Goal: Information Seeking & Learning: Compare options

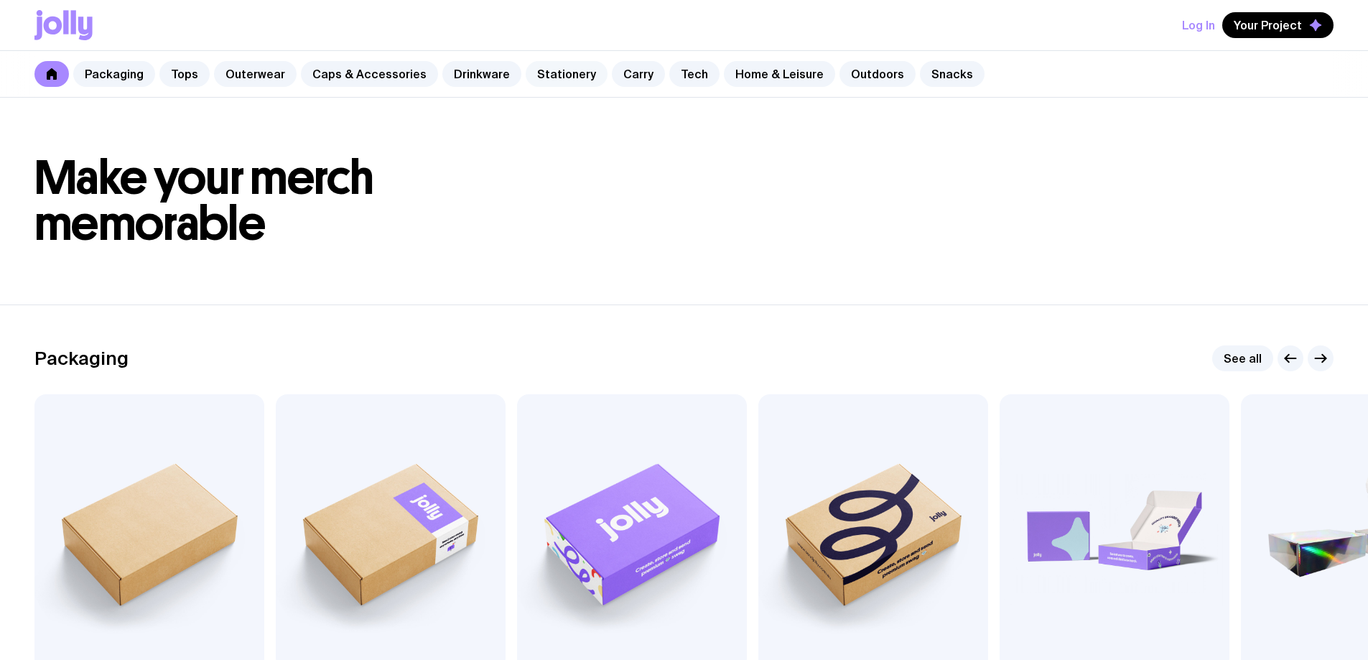
click at [526, 71] on link "Stationery" at bounding box center [567, 74] width 82 height 26
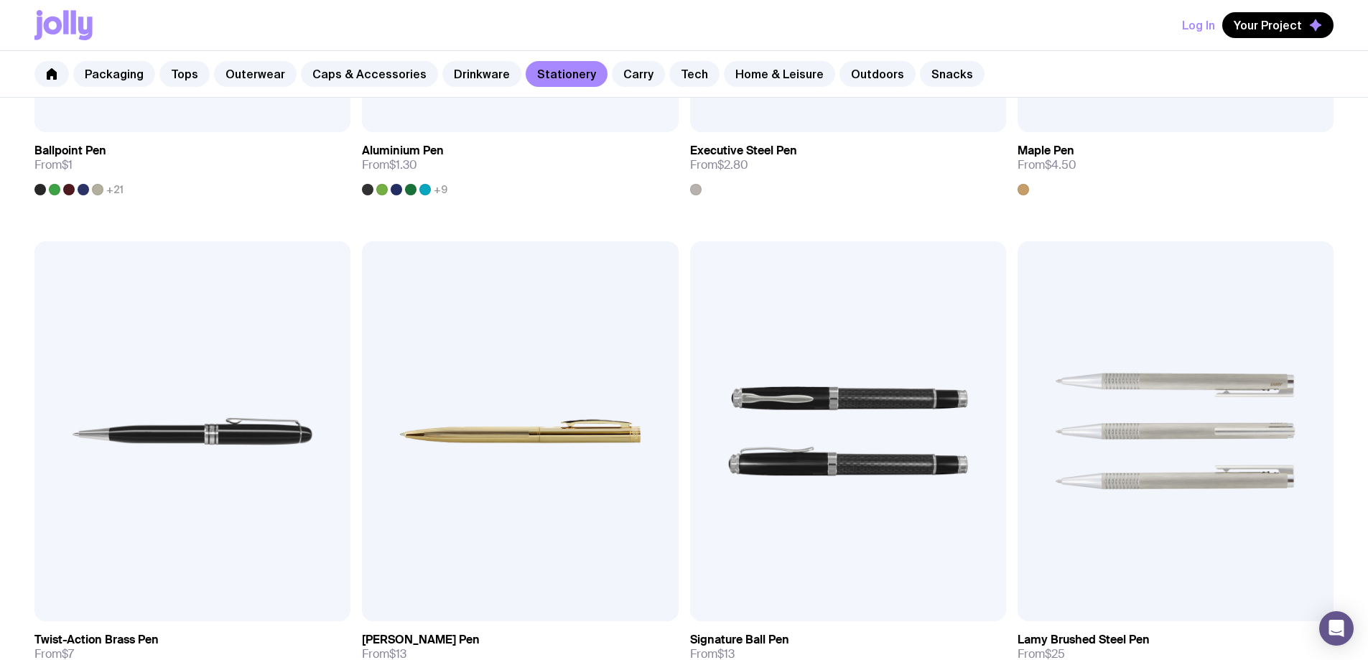
scroll to position [574, 0]
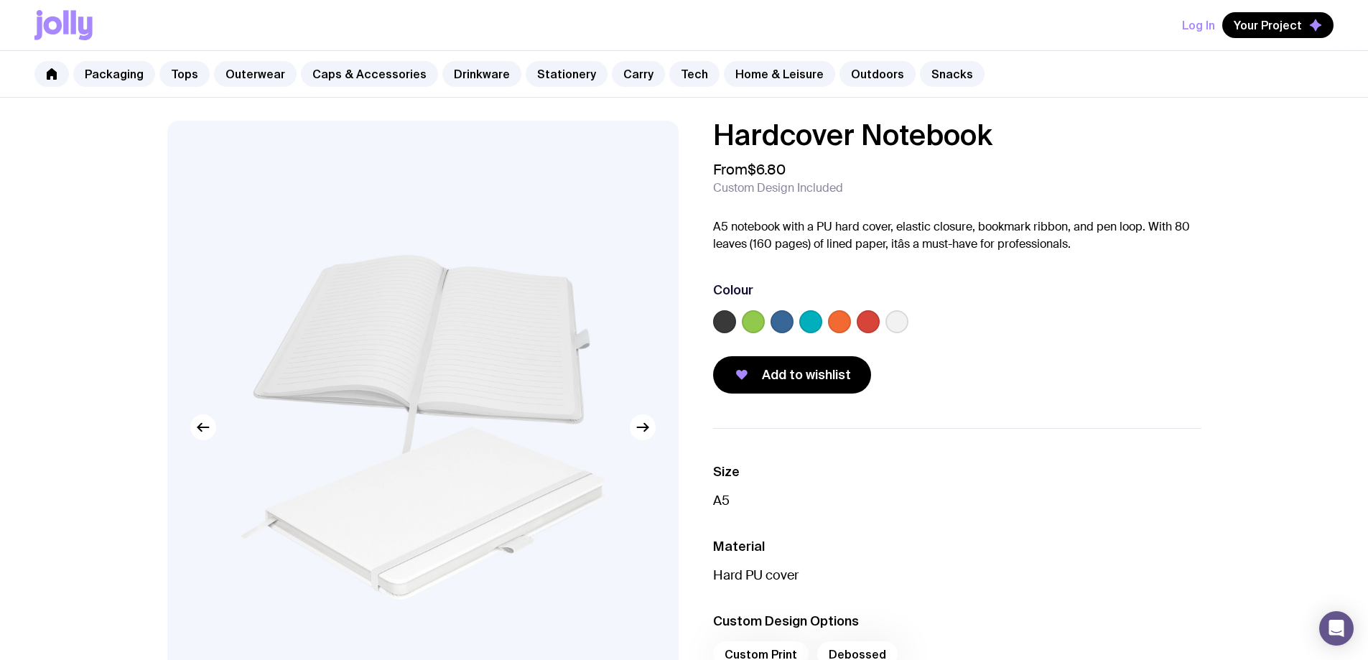
click at [806, 318] on label at bounding box center [810, 321] width 23 height 23
click at [0, 0] on input "radio" at bounding box center [0, 0] width 0 height 0
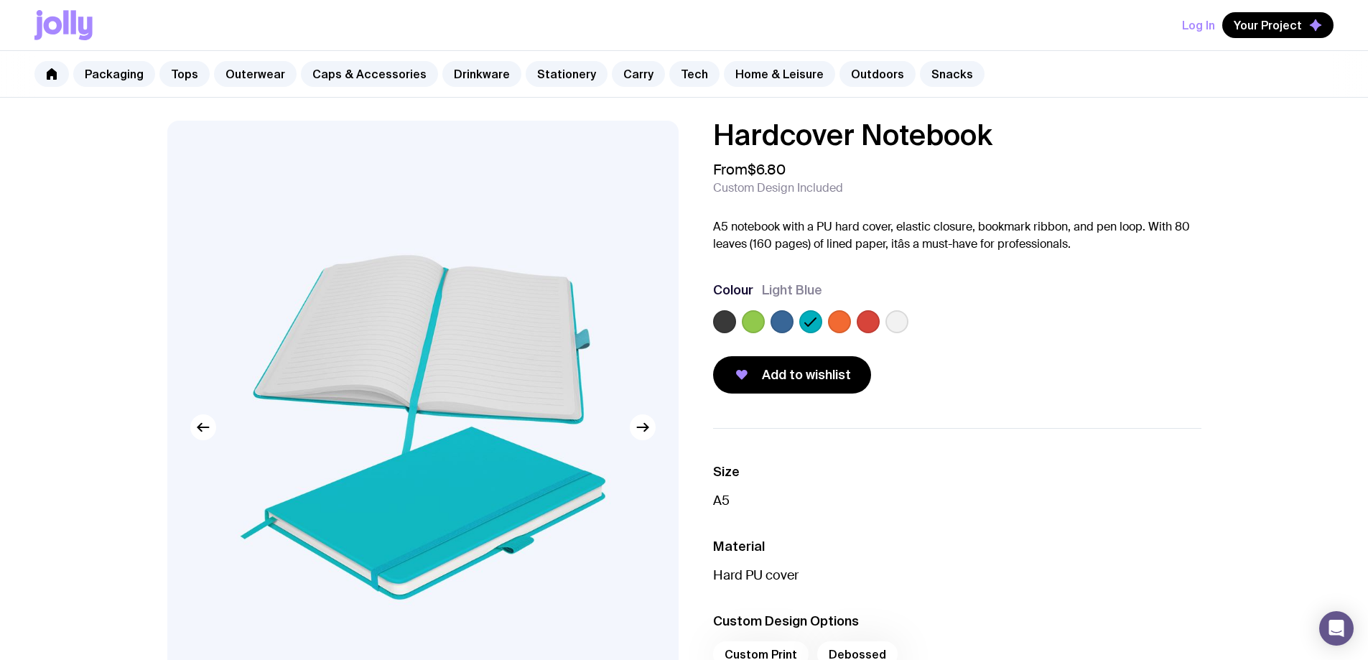
click at [505, 410] on img at bounding box center [422, 427] width 511 height 613
click at [465, 73] on link "Drinkware" at bounding box center [481, 74] width 79 height 26
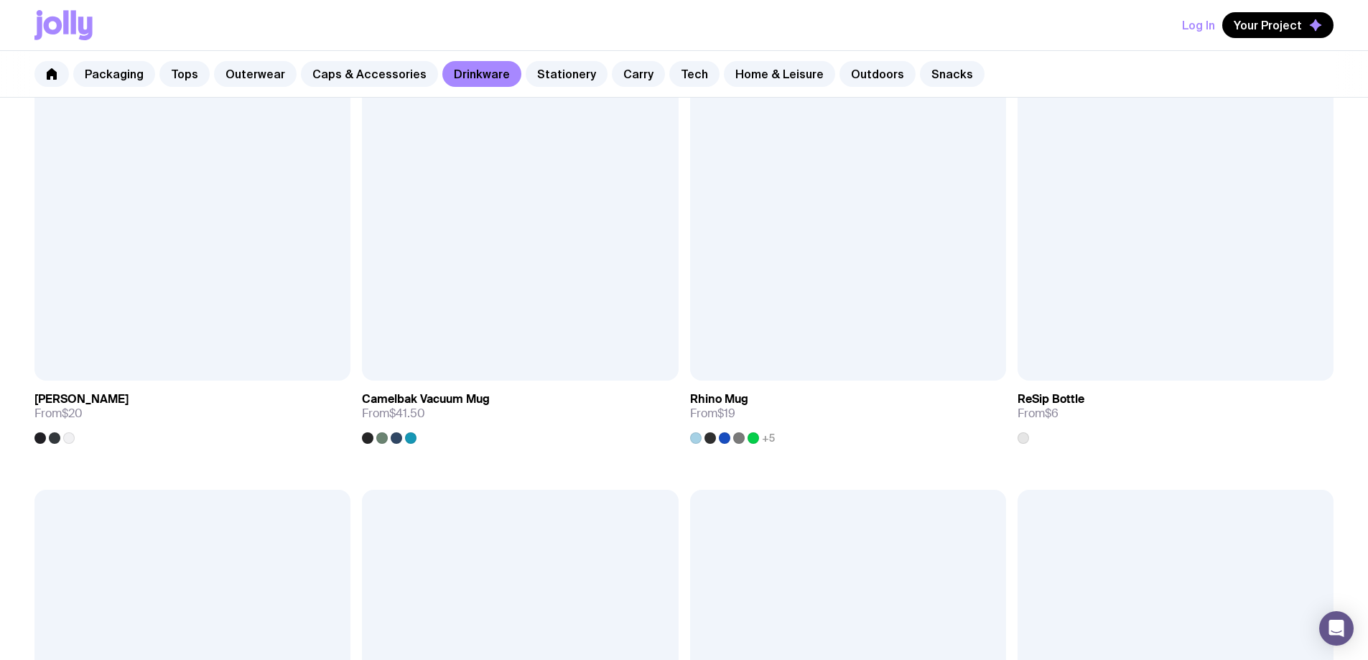
scroll to position [1356, 0]
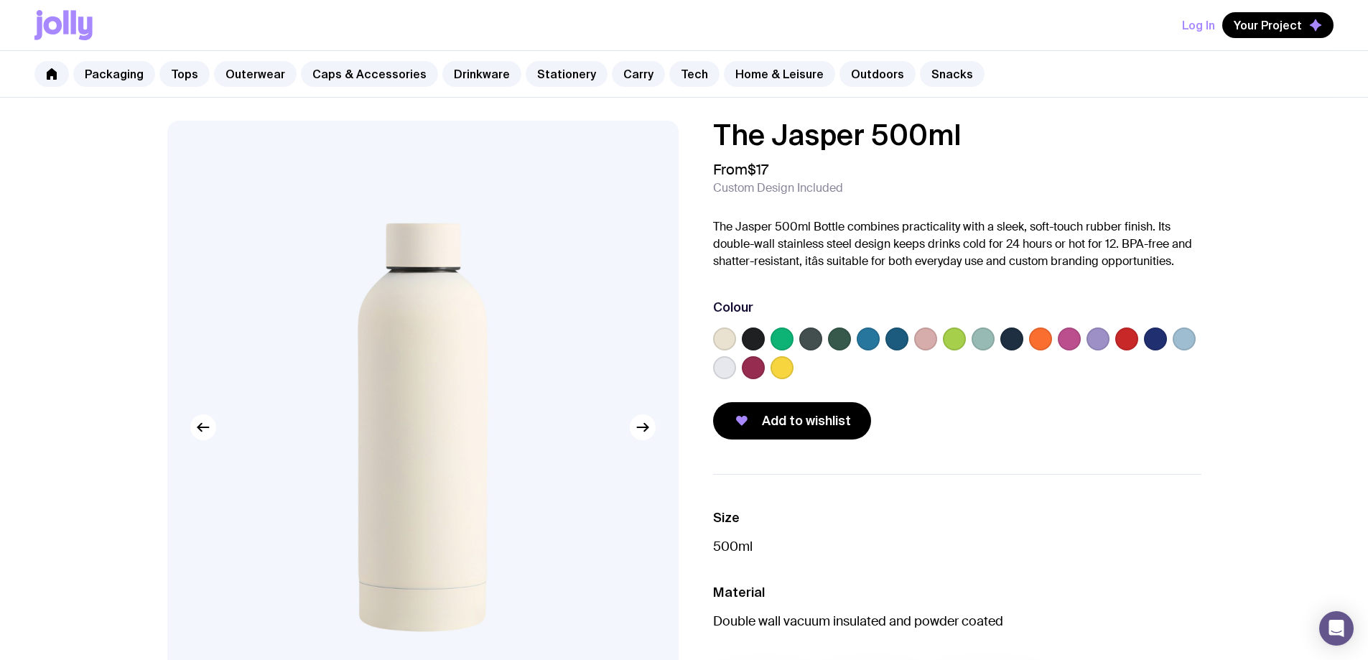
click at [893, 340] on label at bounding box center [896, 338] width 23 height 23
click at [0, 0] on input "radio" at bounding box center [0, 0] width 0 height 0
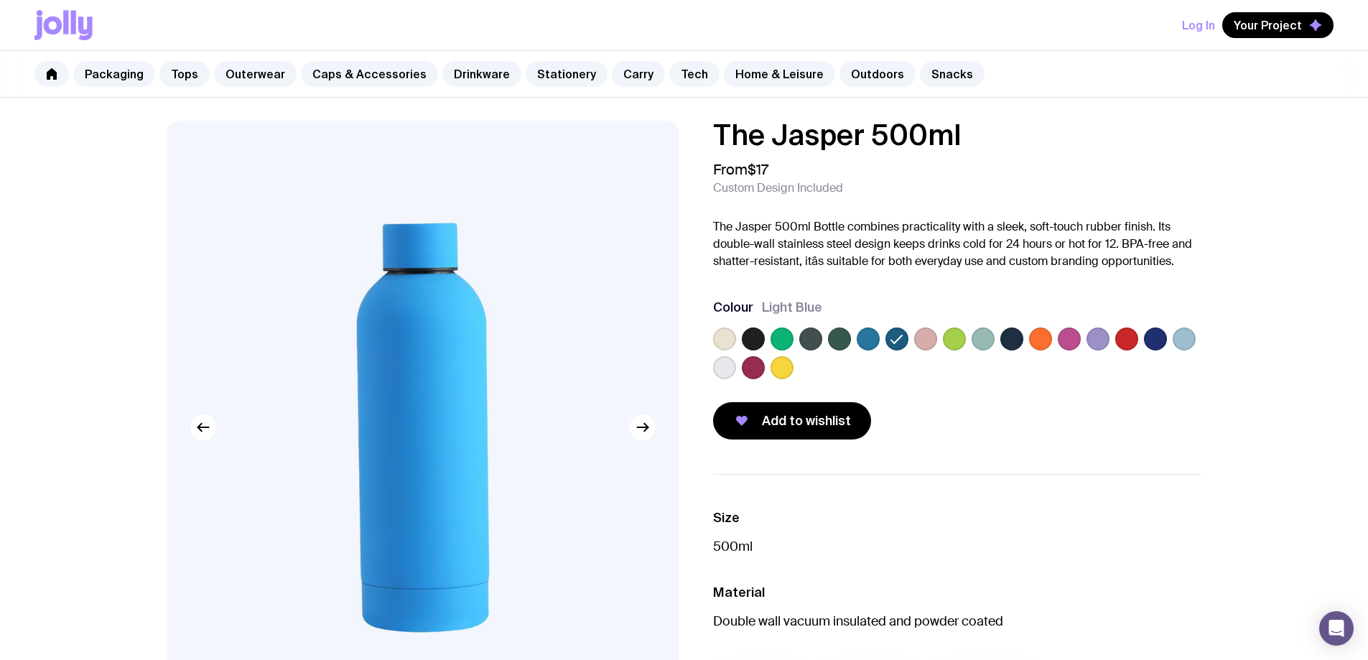
click at [866, 339] on label at bounding box center [868, 338] width 23 height 23
click at [0, 0] on input "radio" at bounding box center [0, 0] width 0 height 0
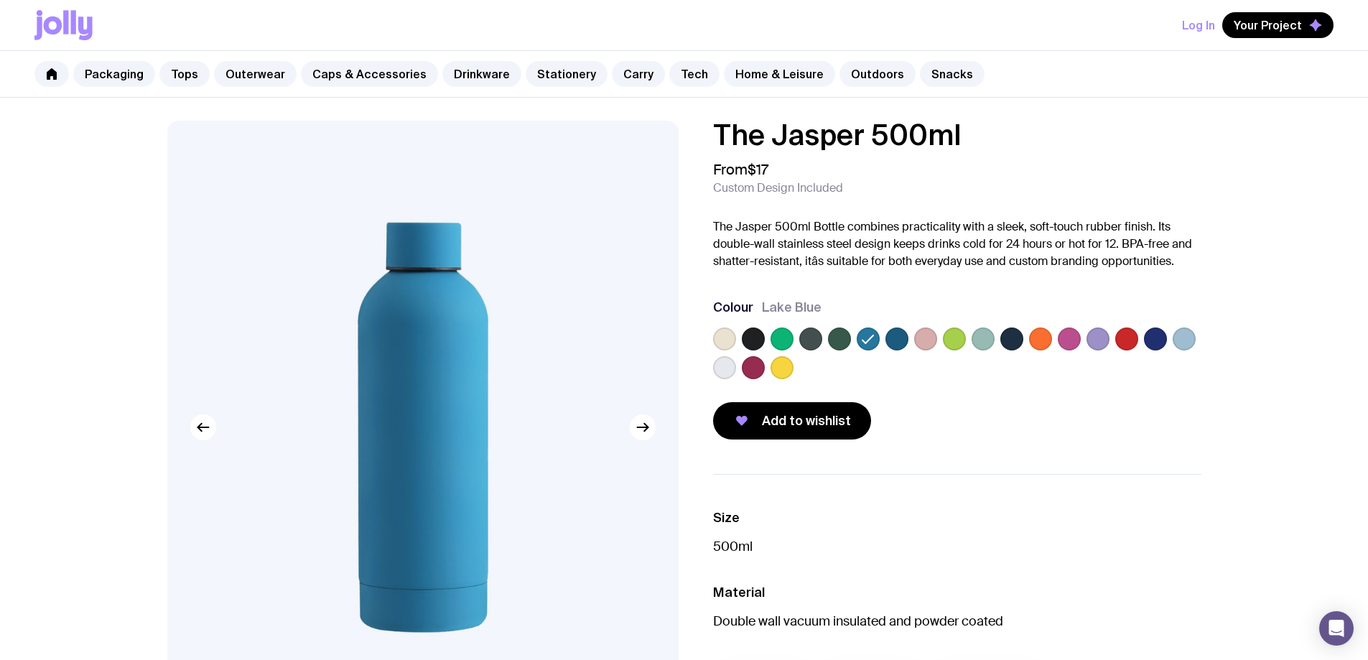
click at [817, 339] on label at bounding box center [810, 338] width 23 height 23
click at [0, 0] on input "radio" at bounding box center [0, 0] width 0 height 0
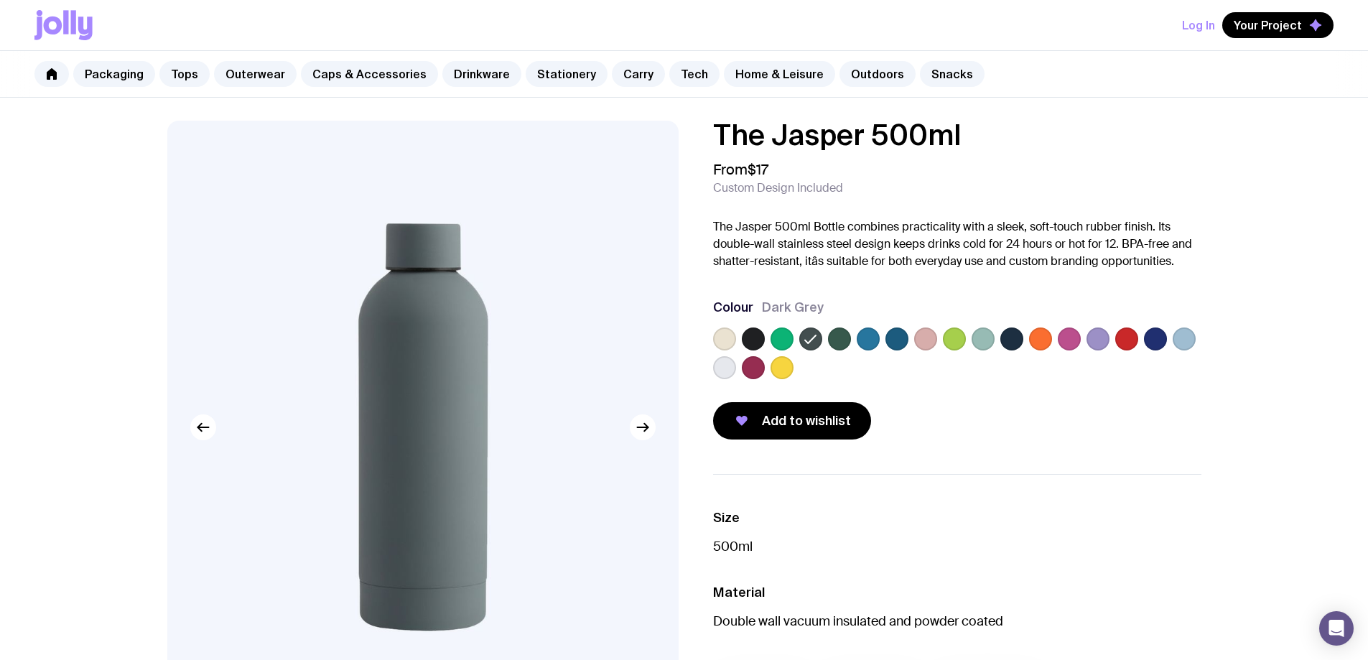
click at [735, 335] on div at bounding box center [724, 338] width 23 height 23
click at [972, 335] on label at bounding box center [983, 338] width 23 height 23
click at [0, 0] on input "radio" at bounding box center [0, 0] width 0 height 0
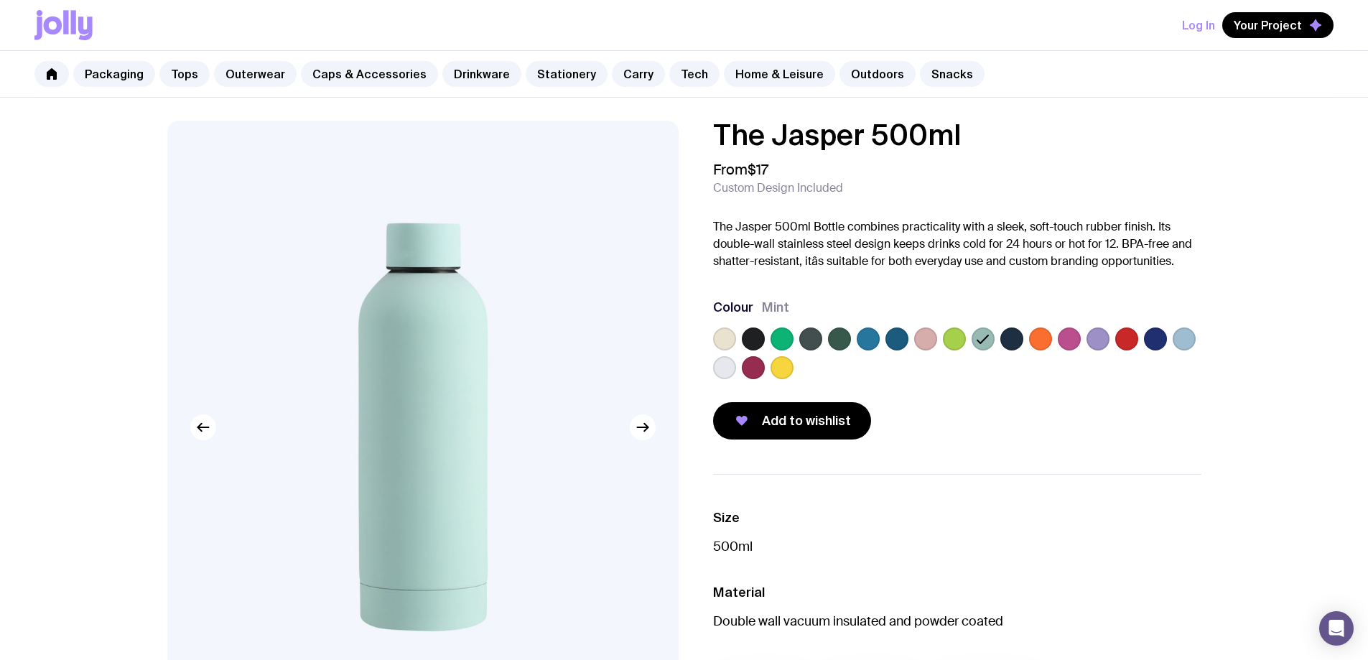
click at [1025, 337] on div at bounding box center [957, 355] width 488 height 57
click at [1004, 340] on label at bounding box center [1011, 338] width 23 height 23
click at [0, 0] on input "radio" at bounding box center [0, 0] width 0 height 0
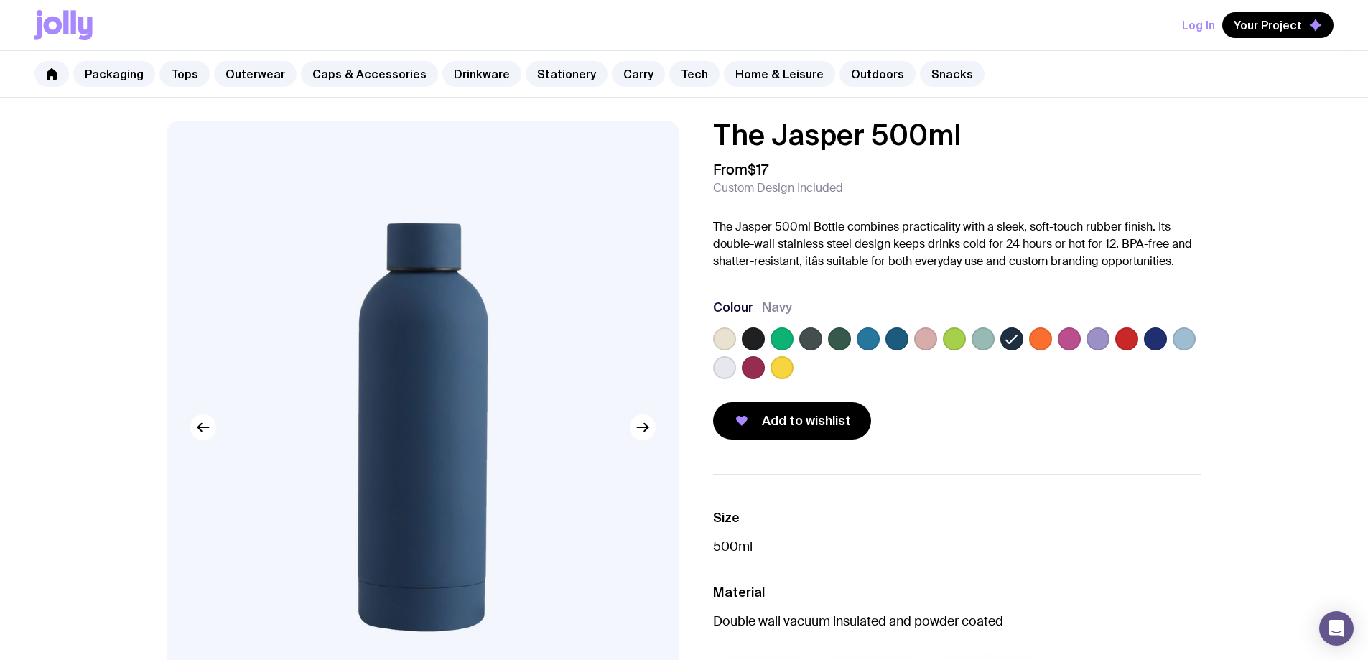
click at [1027, 341] on div at bounding box center [957, 355] width 488 height 57
click at [1046, 341] on label at bounding box center [1040, 338] width 23 height 23
click at [0, 0] on input "radio" at bounding box center [0, 0] width 0 height 0
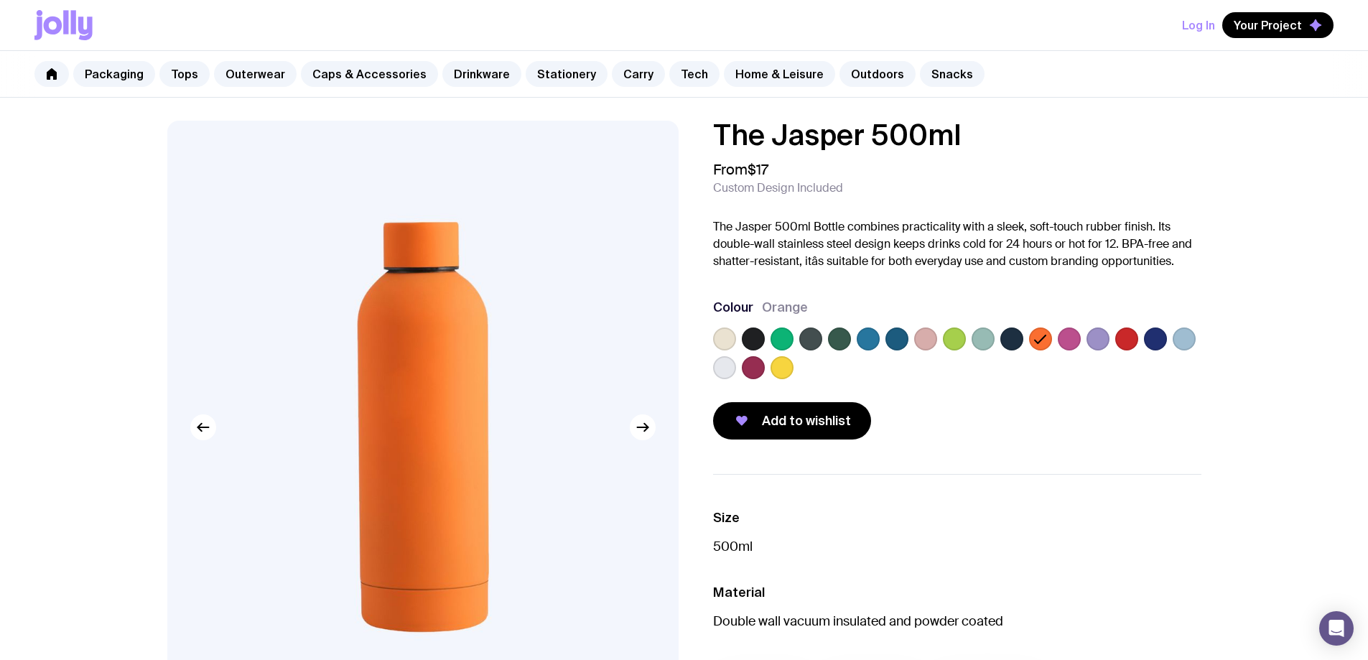
click at [1120, 340] on label at bounding box center [1126, 338] width 23 height 23
click at [0, 0] on input "radio" at bounding box center [0, 0] width 0 height 0
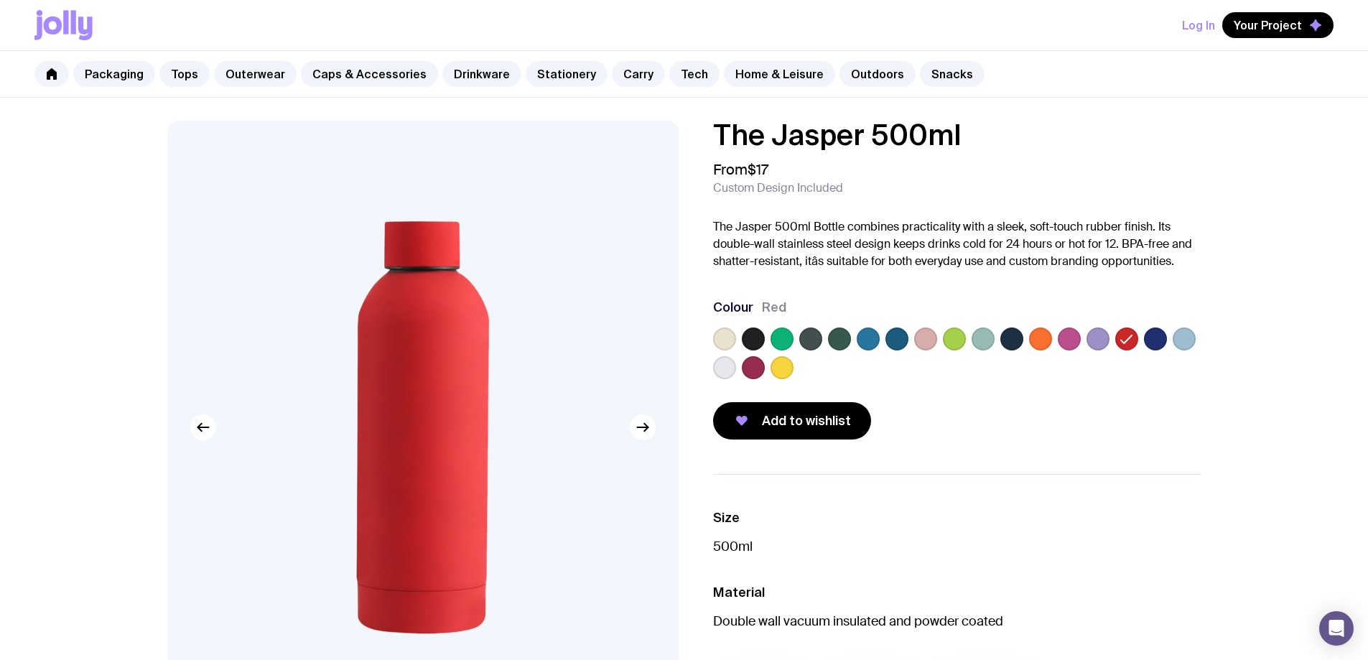
drag, startPoint x: 1137, startPoint y: 337, endPoint x: 1181, endPoint y: 337, distance: 43.8
click at [1140, 337] on div at bounding box center [957, 355] width 488 height 57
drag, startPoint x: 1181, startPoint y: 337, endPoint x: 825, endPoint y: 345, distance: 356.3
click at [1156, 337] on div at bounding box center [957, 355] width 488 height 57
drag, startPoint x: 803, startPoint y: 348, endPoint x: 788, endPoint y: 348, distance: 15.1
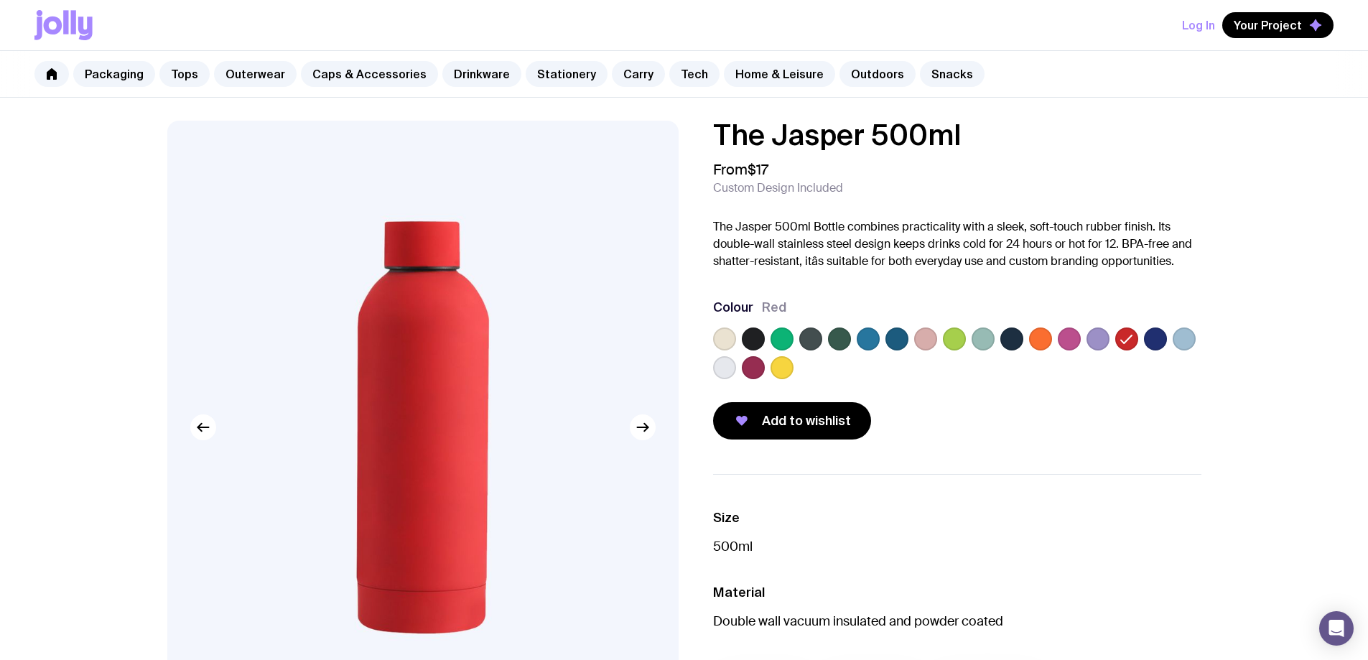
click at [793, 348] on div at bounding box center [957, 355] width 488 height 57
click at [788, 348] on label at bounding box center [781, 338] width 23 height 23
click at [0, 0] on input "radio" at bounding box center [0, 0] width 0 height 0
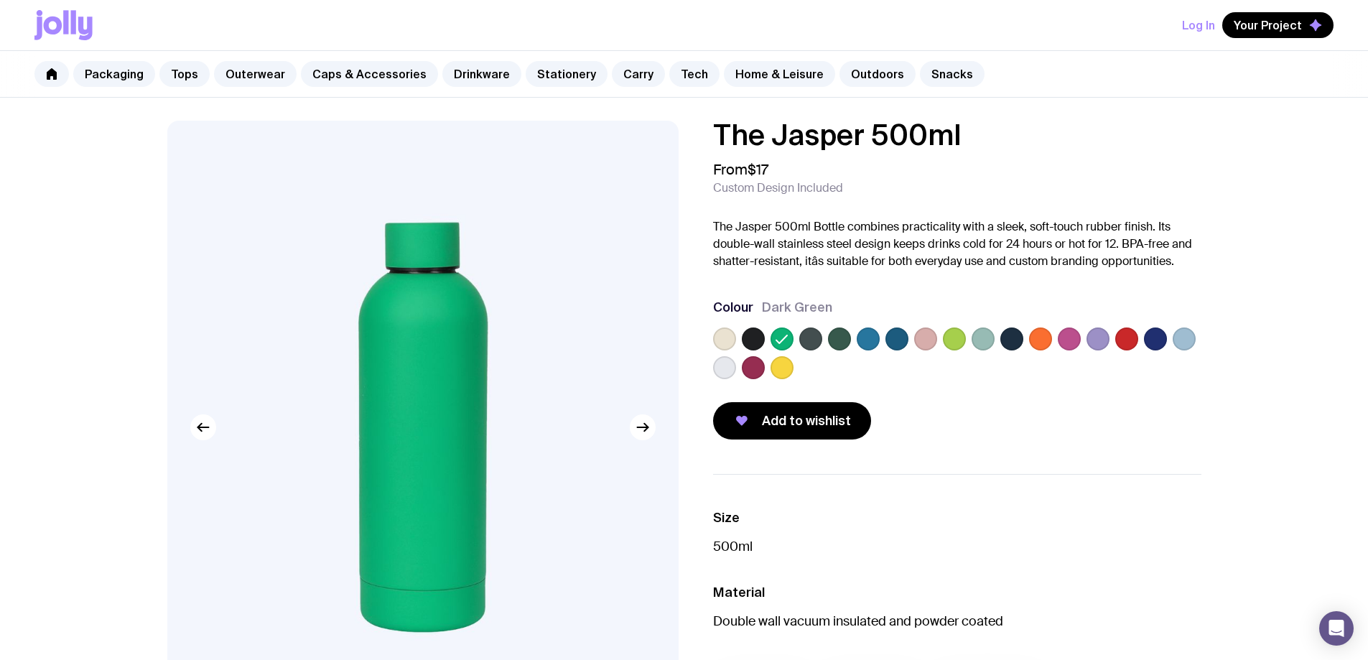
click at [784, 342] on icon at bounding box center [781, 338] width 17 height 17
click at [0, 0] on input "radio" at bounding box center [0, 0] width 0 height 0
click at [790, 370] on label at bounding box center [781, 367] width 23 height 23
click at [0, 0] on input "radio" at bounding box center [0, 0] width 0 height 0
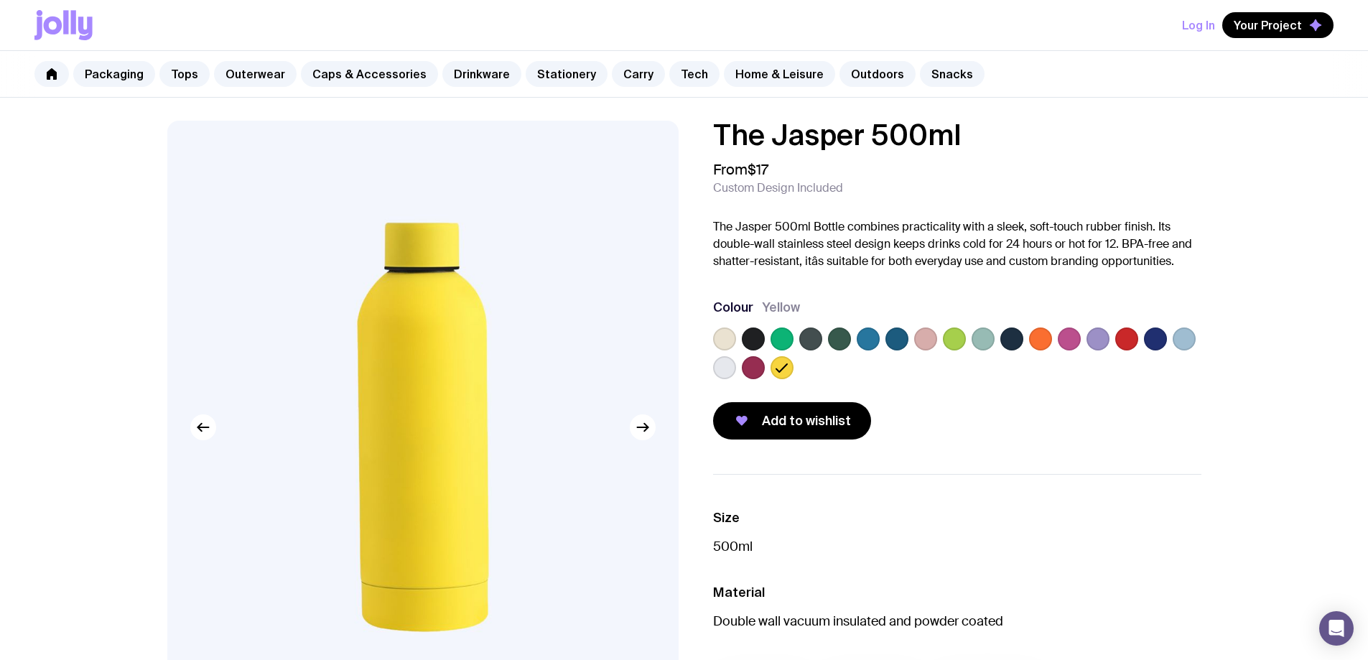
click at [748, 370] on label at bounding box center [753, 367] width 23 height 23
click at [0, 0] on input "radio" at bounding box center [0, 0] width 0 height 0
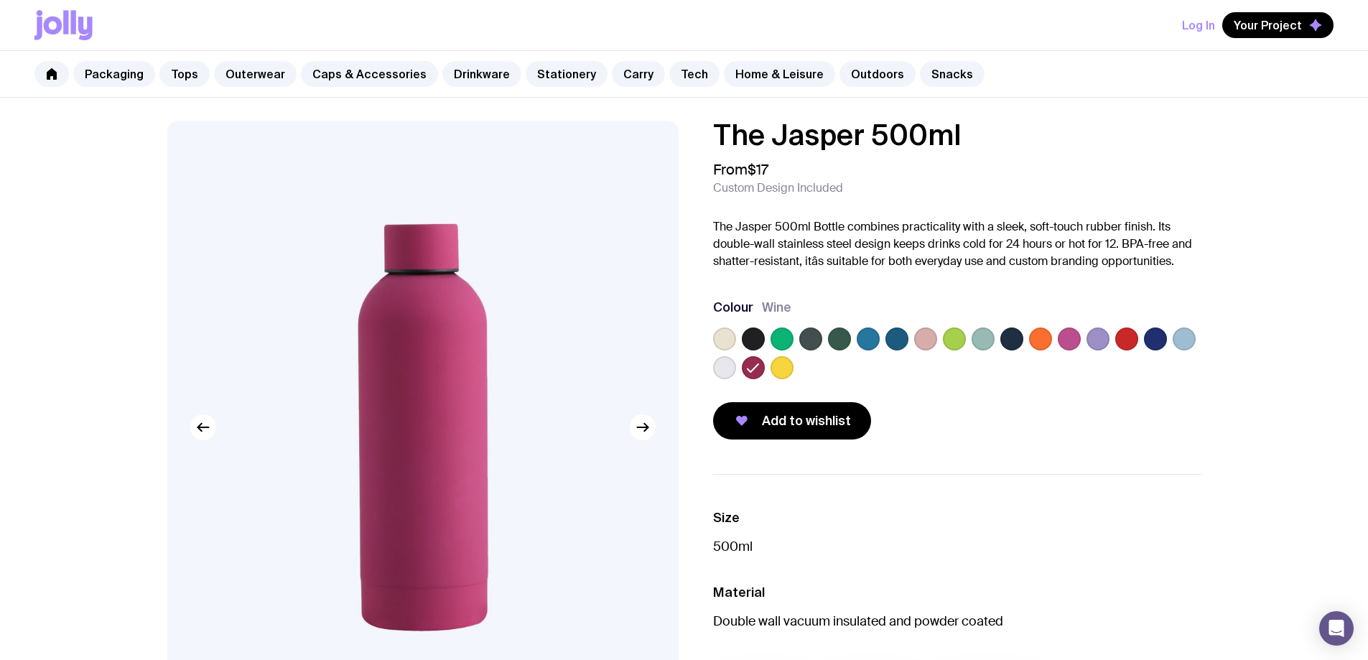
click at [713, 366] on div at bounding box center [724, 367] width 23 height 23
click at [720, 372] on label at bounding box center [724, 367] width 23 height 23
click at [0, 0] on input "radio" at bounding box center [0, 0] width 0 height 0
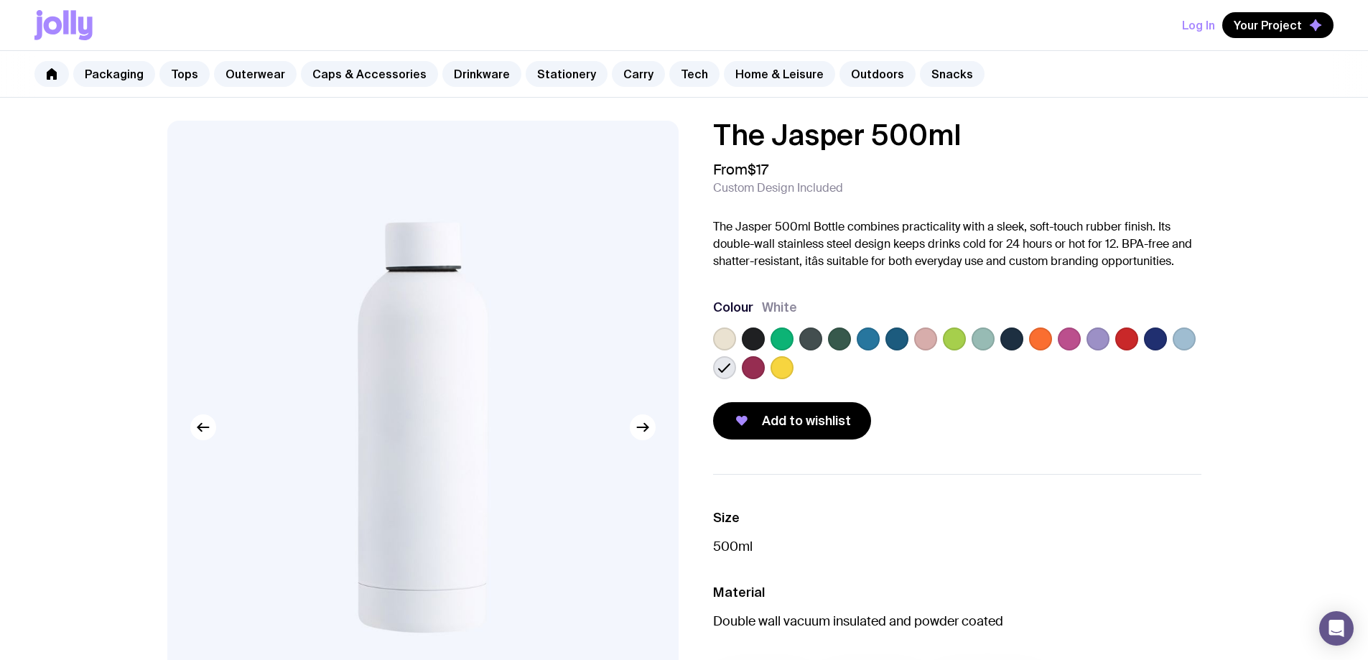
click at [1191, 337] on label at bounding box center [1184, 338] width 23 height 23
click at [0, 0] on input "radio" at bounding box center [0, 0] width 0 height 0
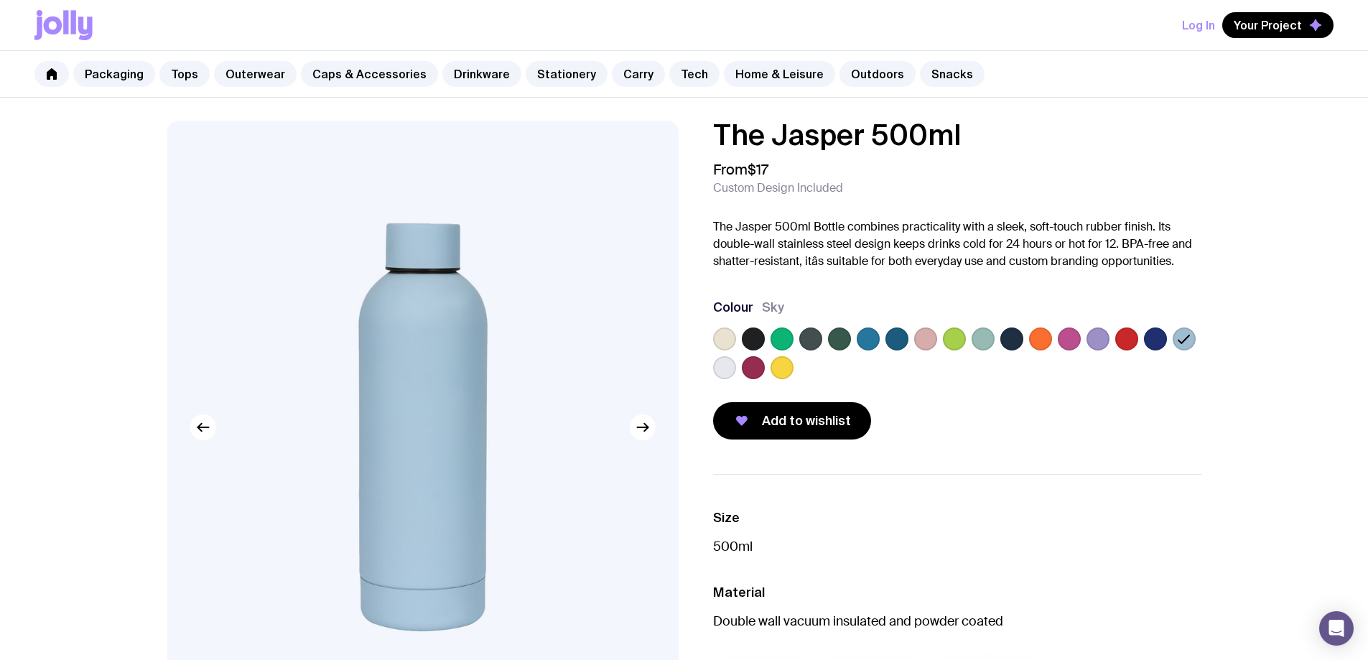
click at [1160, 341] on label at bounding box center [1155, 338] width 23 height 23
click at [0, 0] on input "radio" at bounding box center [0, 0] width 0 height 0
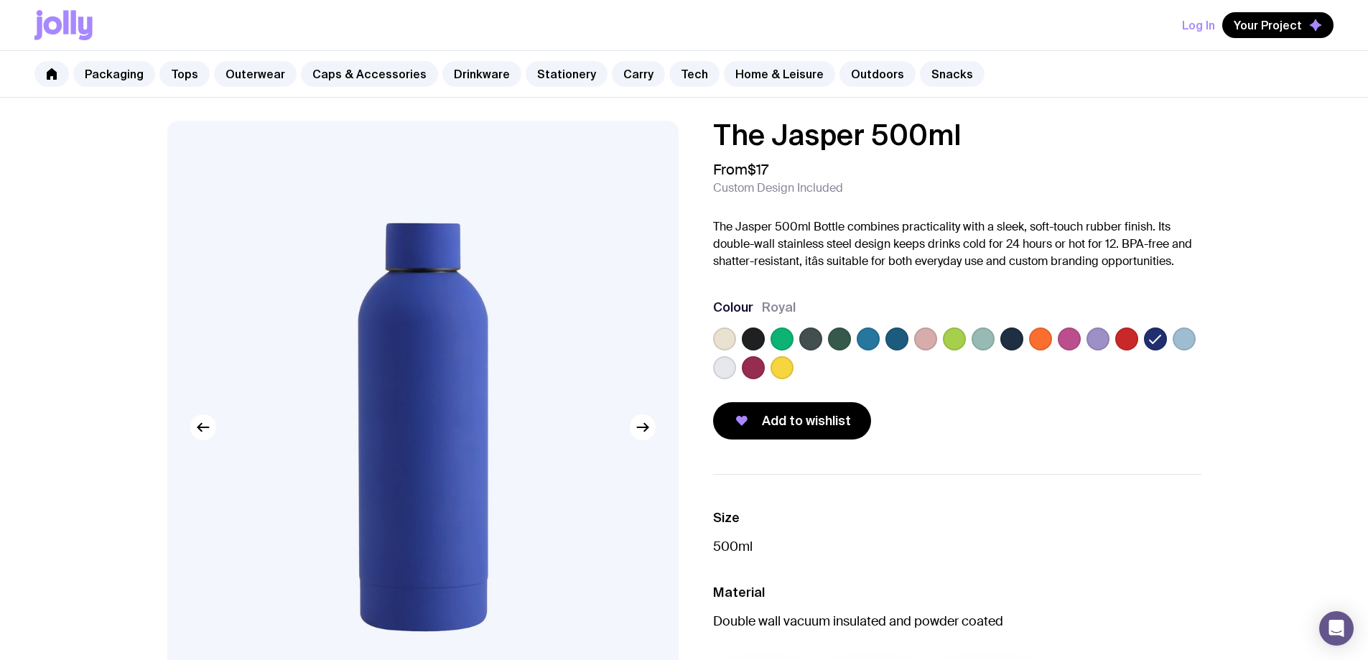
click at [1126, 343] on label at bounding box center [1126, 338] width 23 height 23
click at [0, 0] on input "radio" at bounding box center [0, 0] width 0 height 0
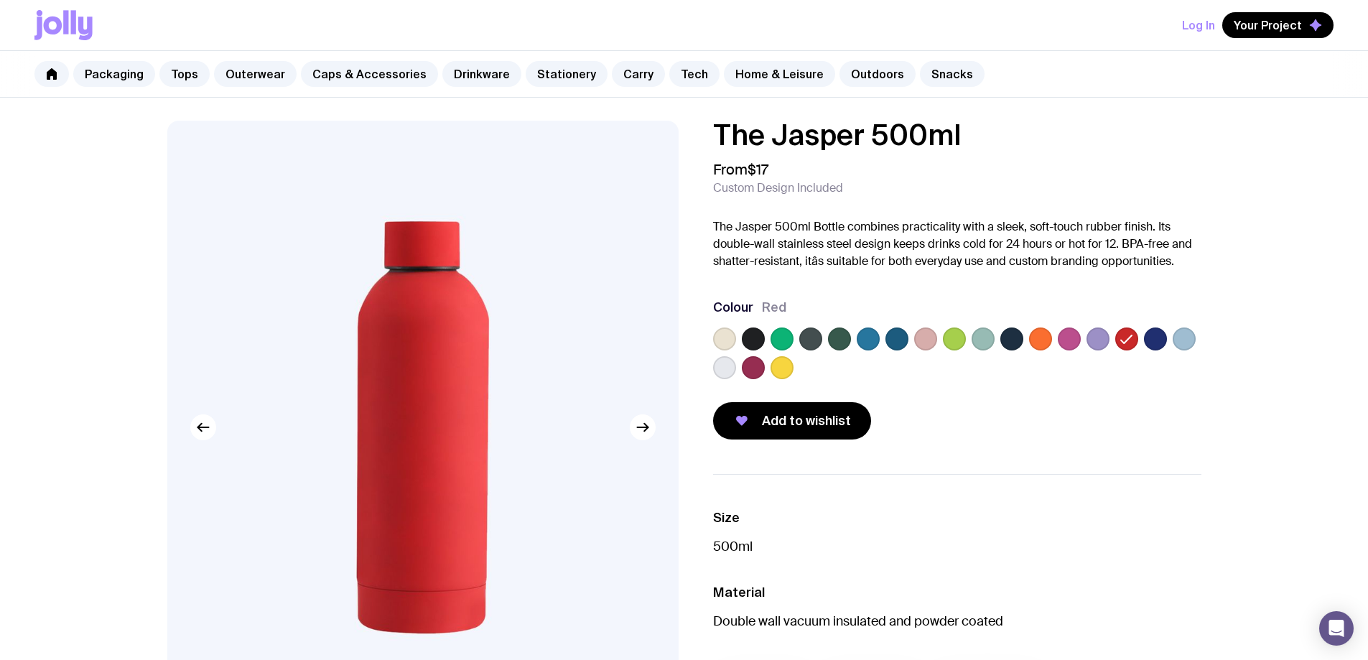
click at [1088, 345] on label at bounding box center [1097, 338] width 23 height 23
click at [0, 0] on input "radio" at bounding box center [0, 0] width 0 height 0
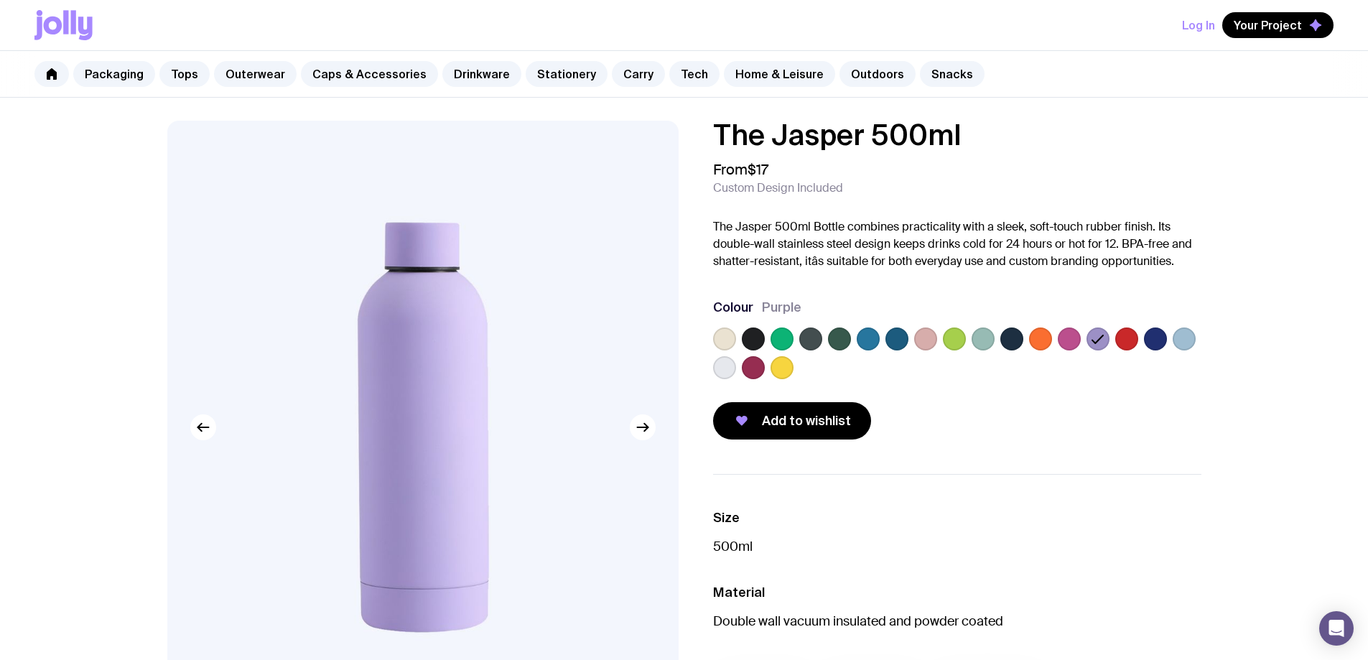
click at [1063, 342] on label at bounding box center [1069, 338] width 23 height 23
click at [0, 0] on input "radio" at bounding box center [0, 0] width 0 height 0
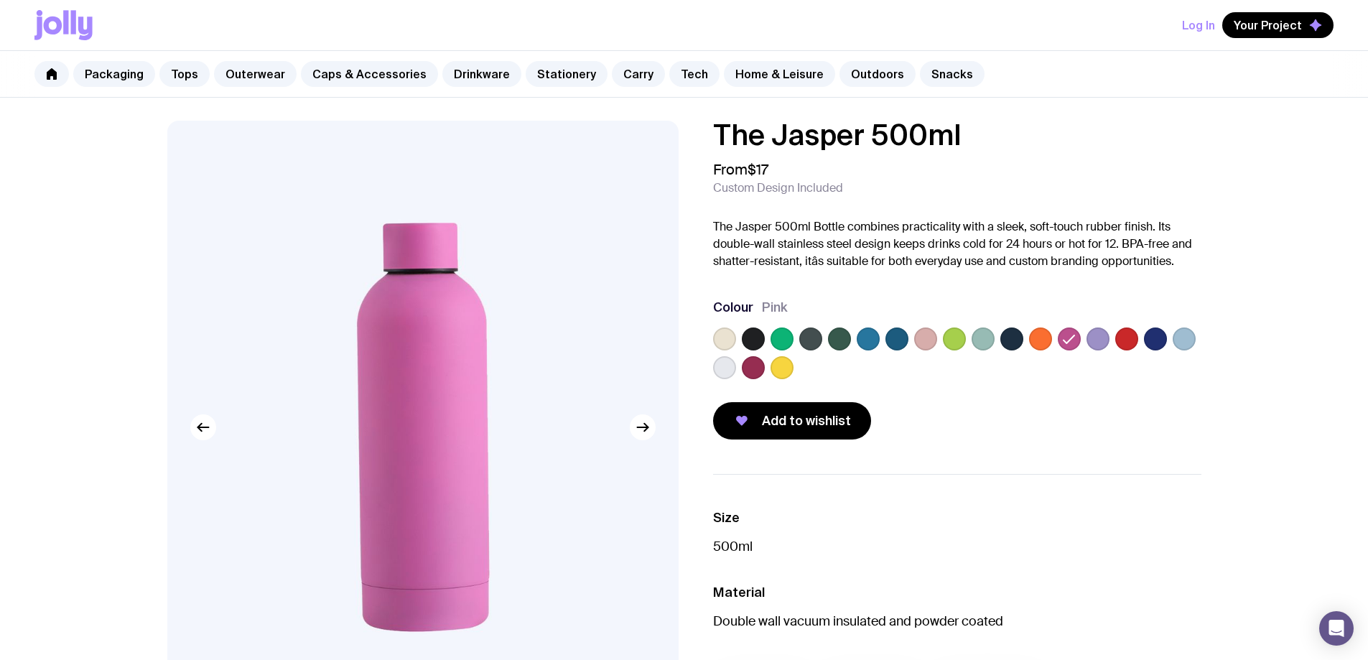
click at [1032, 341] on label at bounding box center [1040, 338] width 23 height 23
click at [0, 0] on input "radio" at bounding box center [0, 0] width 0 height 0
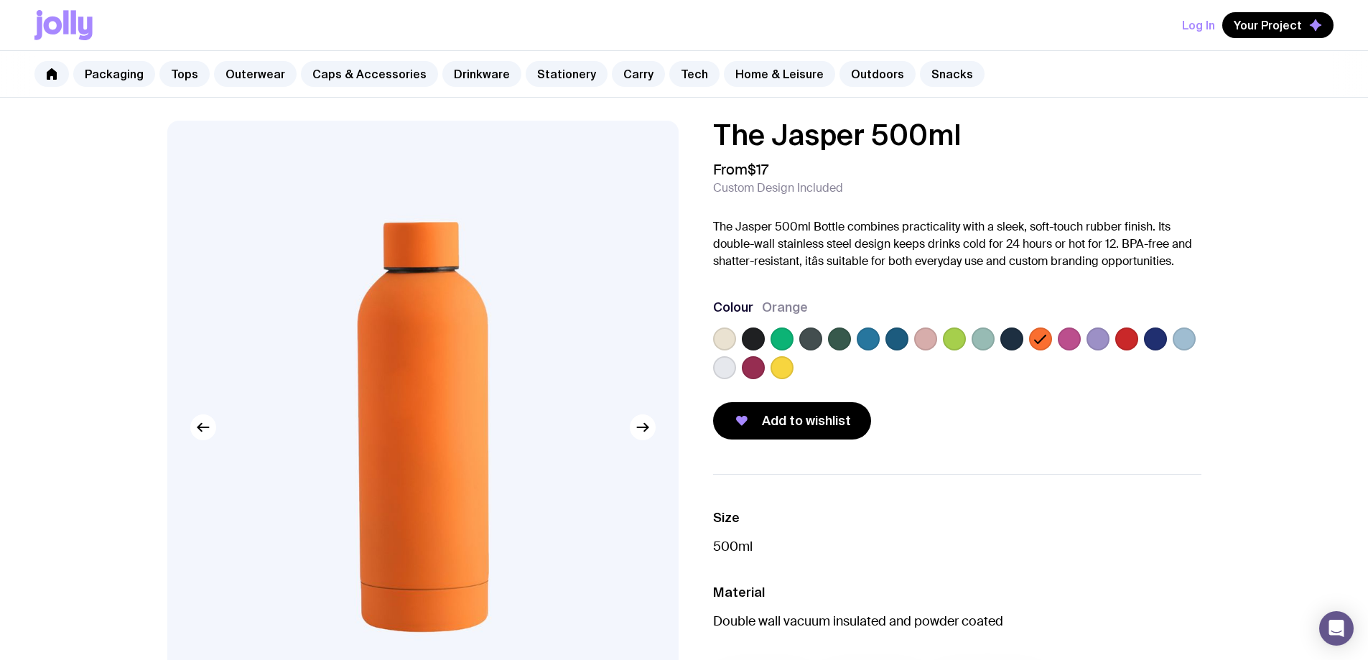
click at [982, 341] on label at bounding box center [983, 338] width 23 height 23
click at [0, 0] on input "radio" at bounding box center [0, 0] width 0 height 0
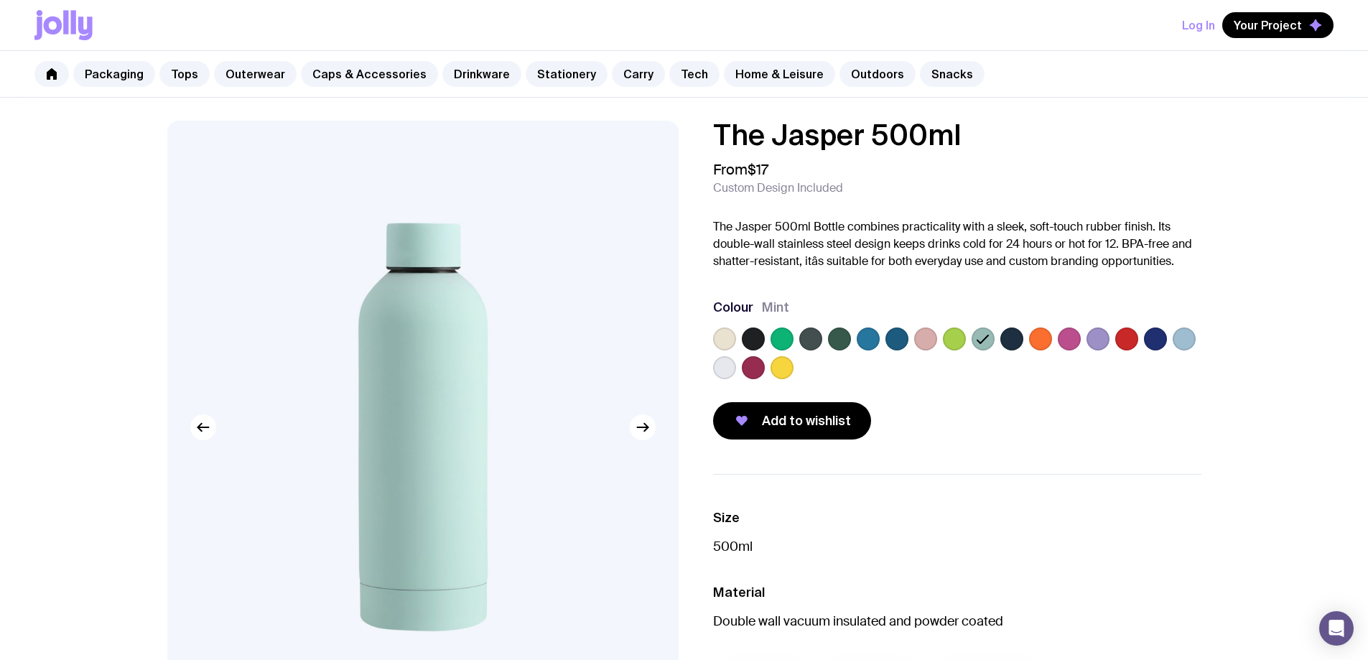
click at [946, 342] on label at bounding box center [954, 338] width 23 height 23
click at [0, 0] on input "radio" at bounding box center [0, 0] width 0 height 0
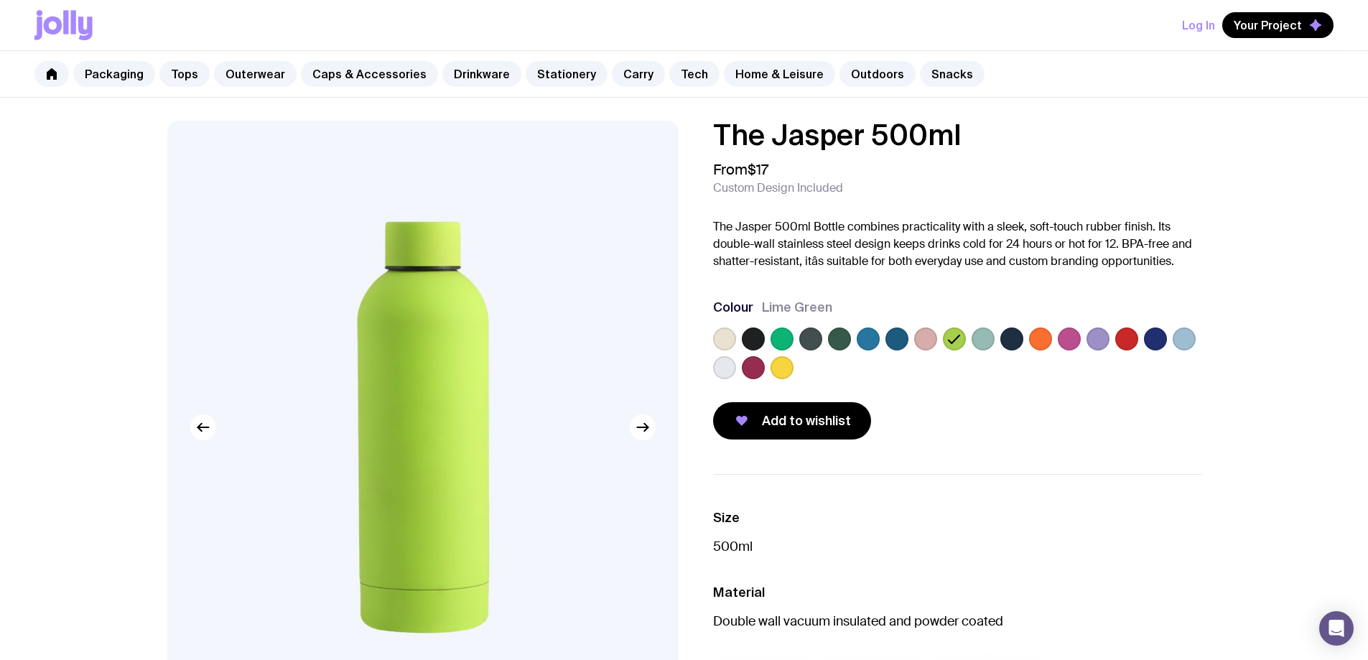
click at [925, 337] on label at bounding box center [925, 338] width 23 height 23
click at [0, 0] on input "radio" at bounding box center [0, 0] width 0 height 0
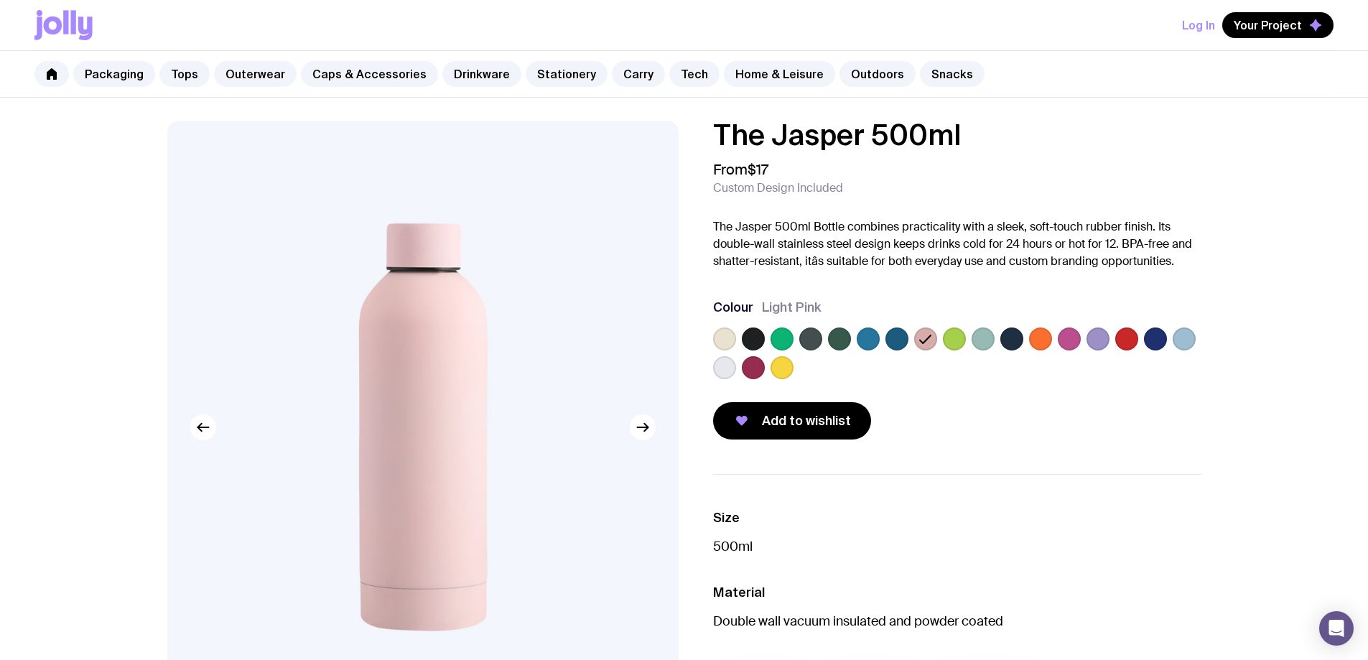
click at [896, 335] on label at bounding box center [896, 338] width 23 height 23
click at [0, 0] on input "radio" at bounding box center [0, 0] width 0 height 0
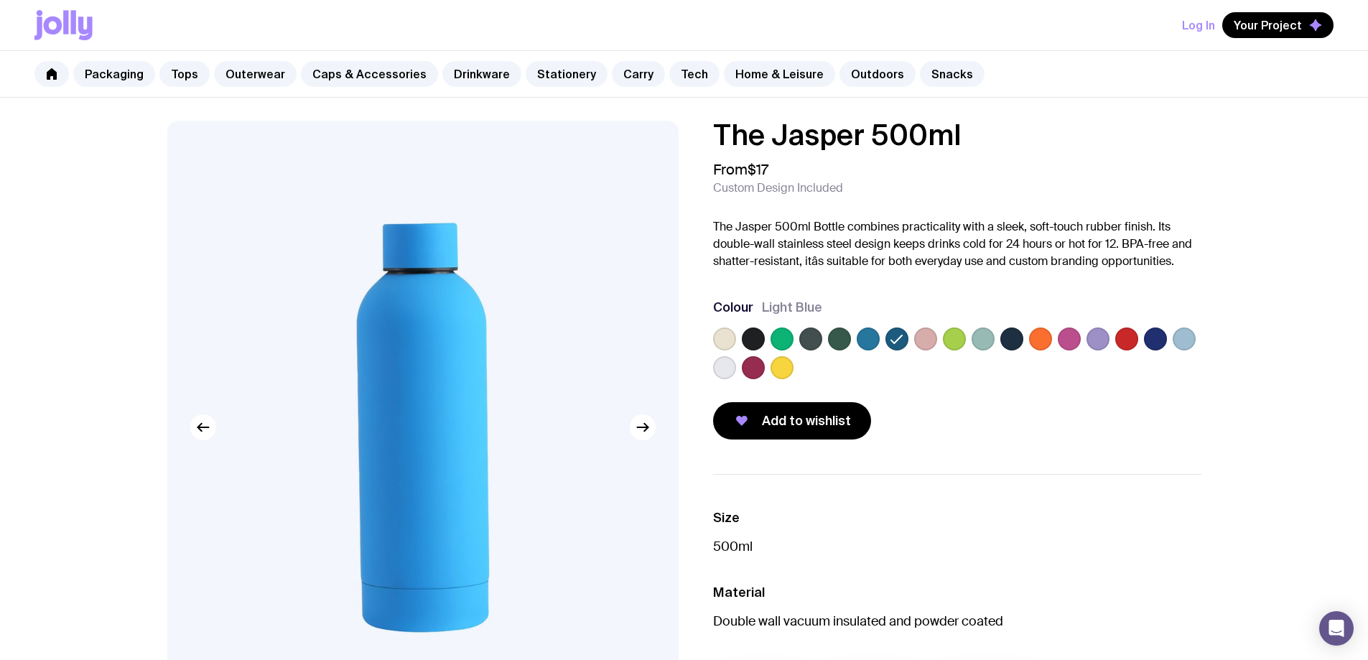
click at [872, 335] on label at bounding box center [868, 338] width 23 height 23
click at [0, 0] on input "radio" at bounding box center [0, 0] width 0 height 0
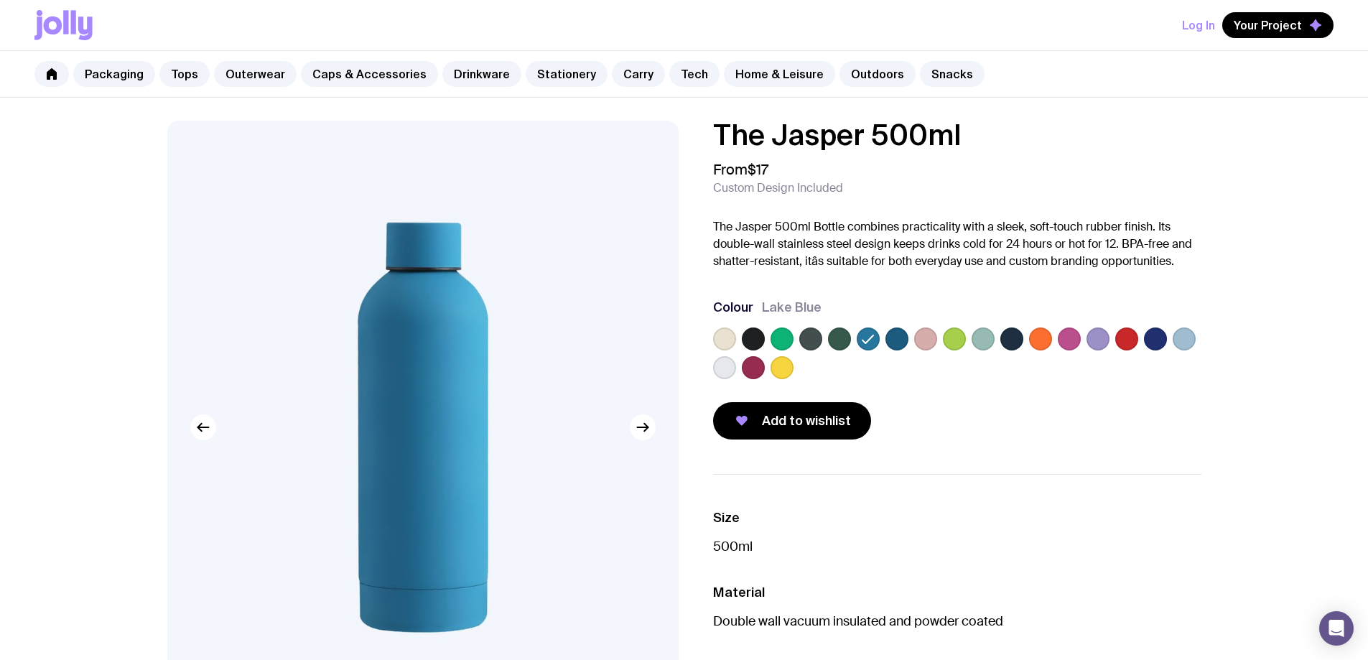
click at [839, 335] on label at bounding box center [839, 338] width 23 height 23
click at [0, 0] on input "radio" at bounding box center [0, 0] width 0 height 0
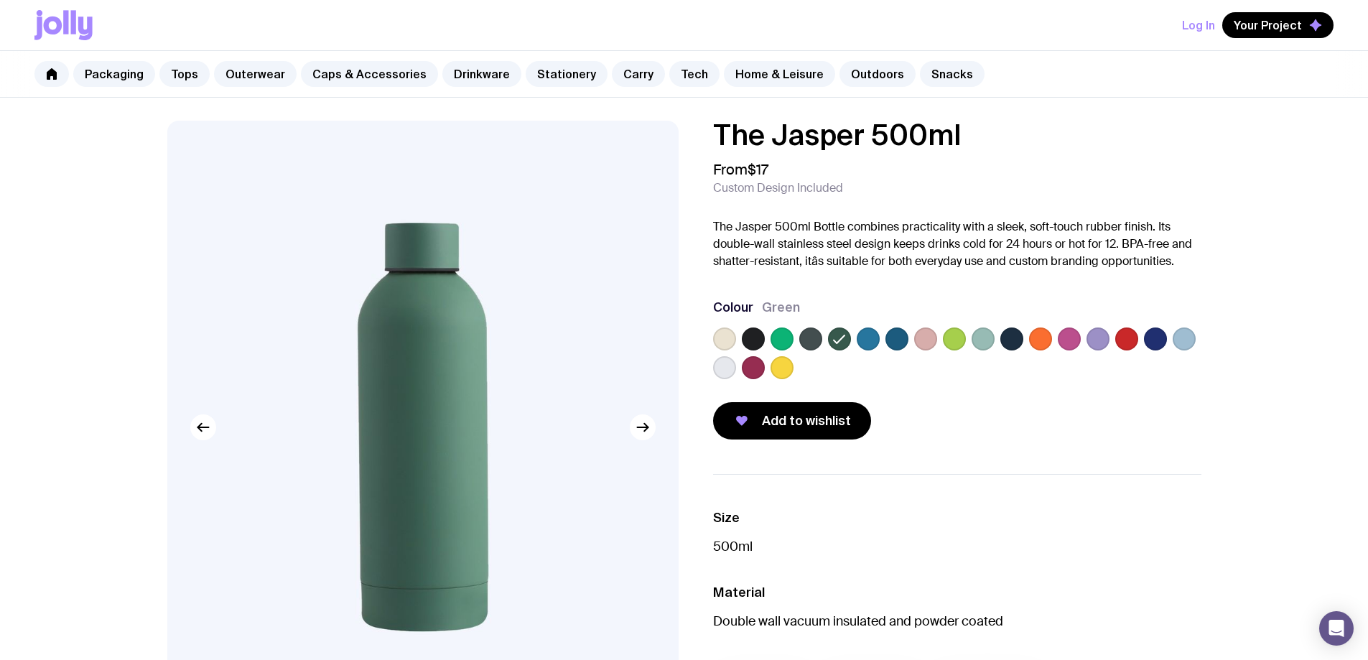
click at [810, 335] on label at bounding box center [810, 338] width 23 height 23
click at [0, 0] on input "radio" at bounding box center [0, 0] width 0 height 0
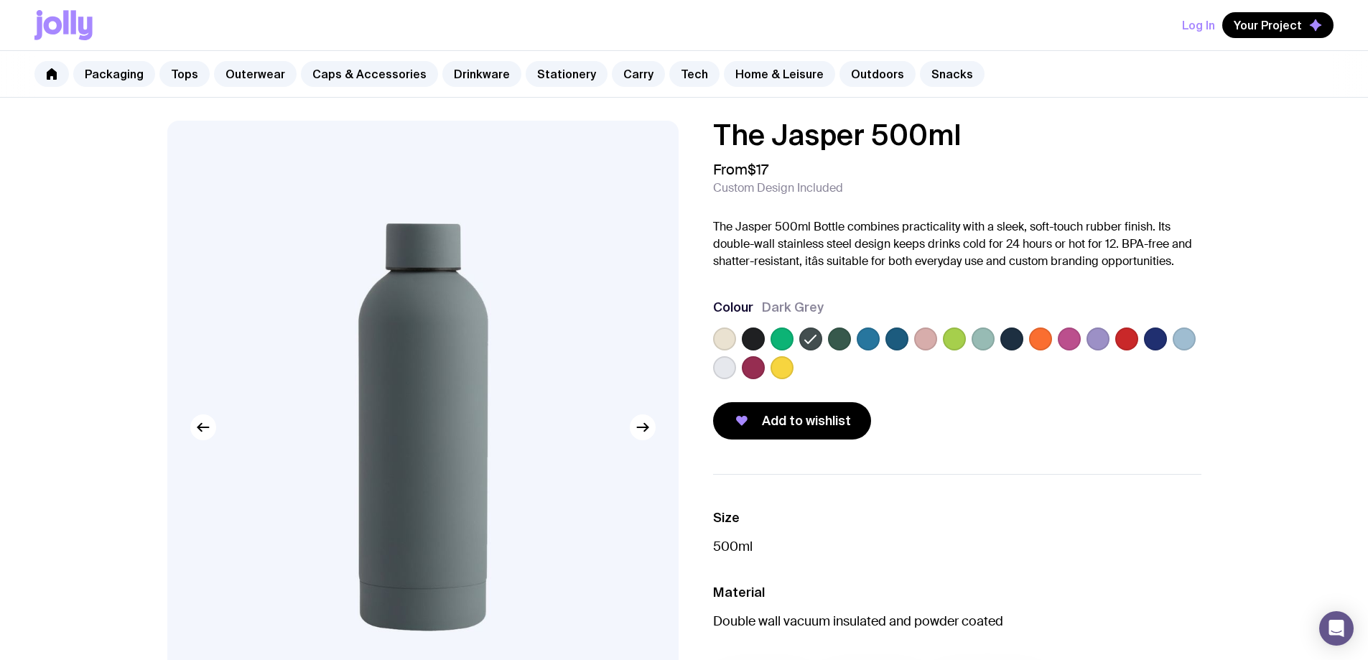
click at [784, 337] on label at bounding box center [781, 338] width 23 height 23
click at [0, 0] on input "radio" at bounding box center [0, 0] width 0 height 0
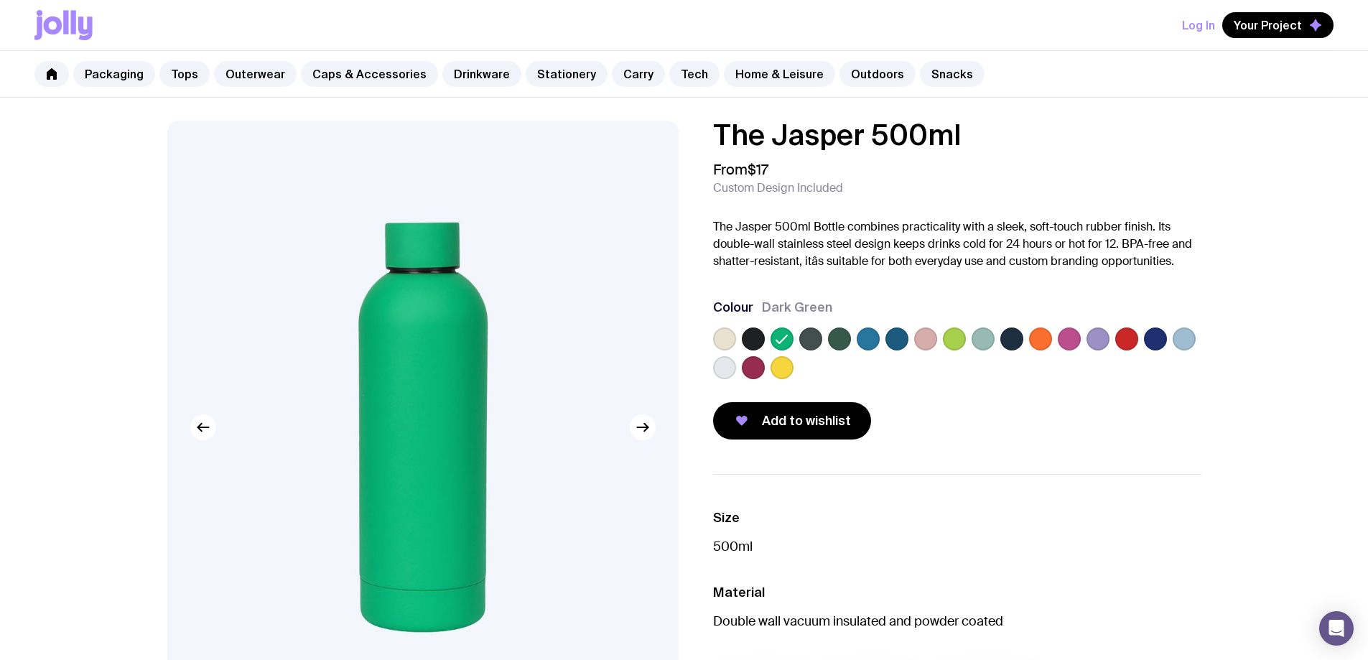
click at [750, 337] on label at bounding box center [753, 338] width 23 height 23
click at [0, 0] on input "radio" at bounding box center [0, 0] width 0 height 0
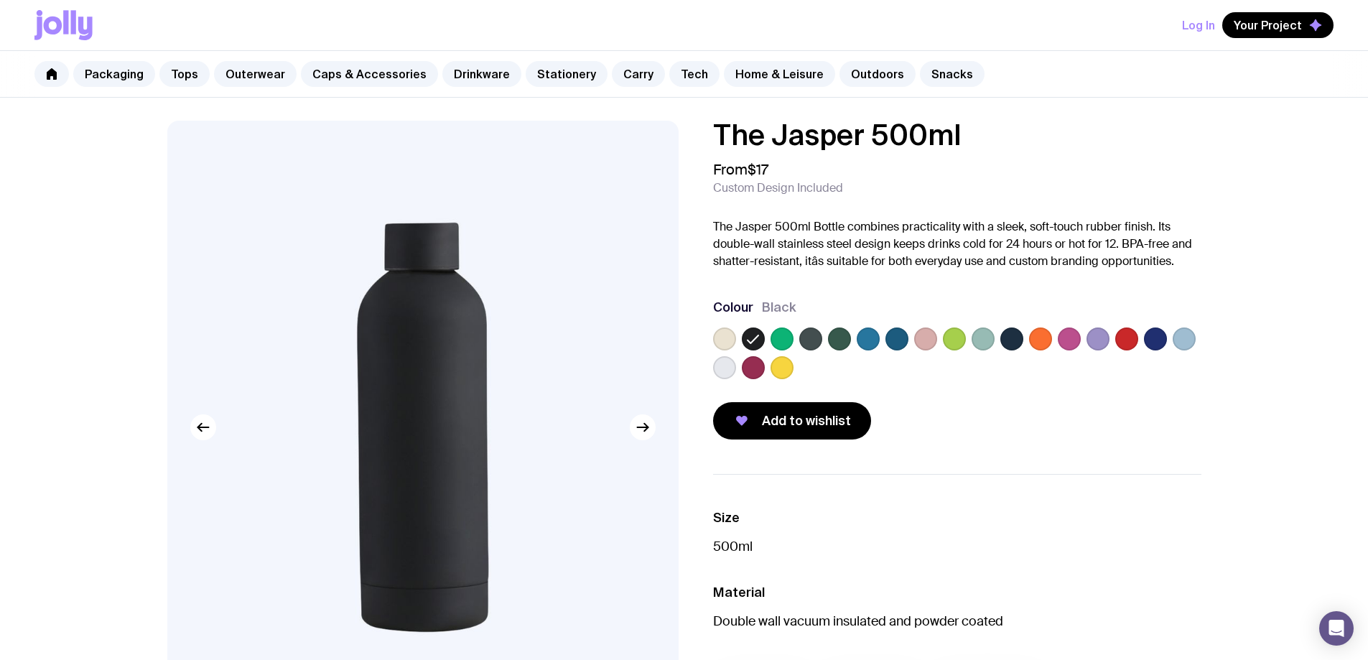
click at [713, 335] on div at bounding box center [724, 338] width 23 height 23
click at [786, 343] on label at bounding box center [781, 338] width 23 height 23
click at [0, 0] on input "radio" at bounding box center [0, 0] width 0 height 0
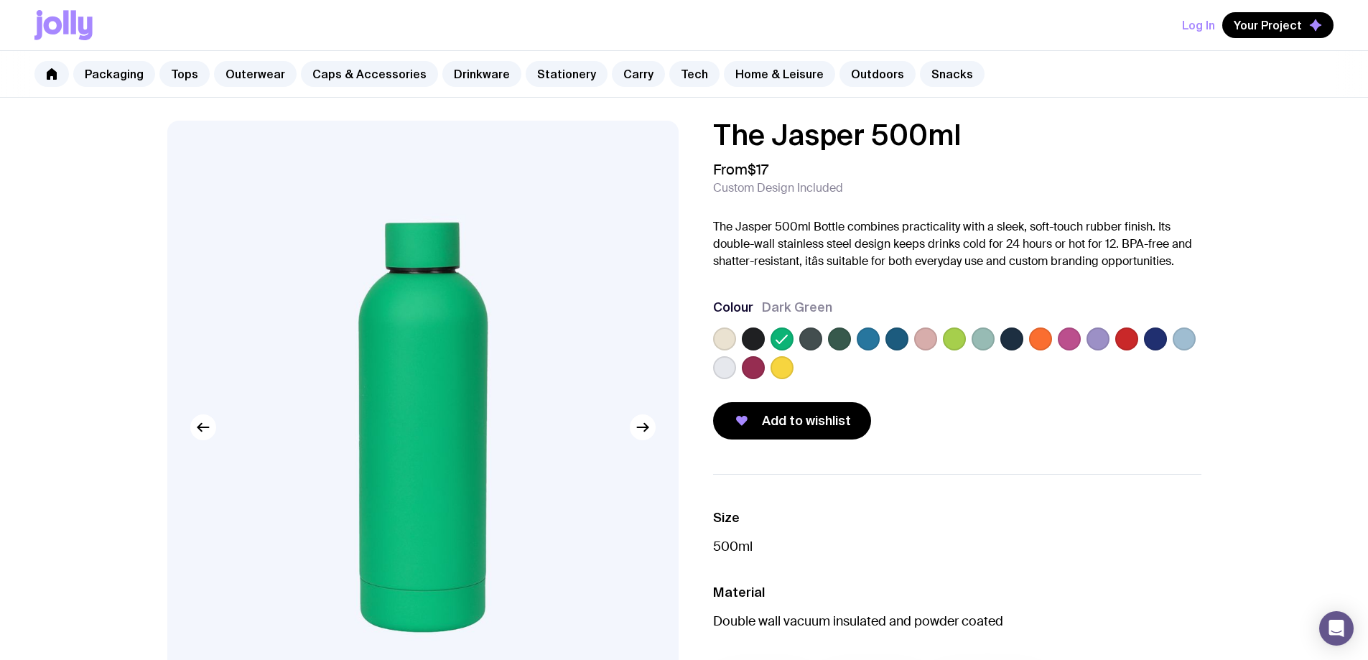
click at [477, 374] on img at bounding box center [422, 427] width 511 height 613
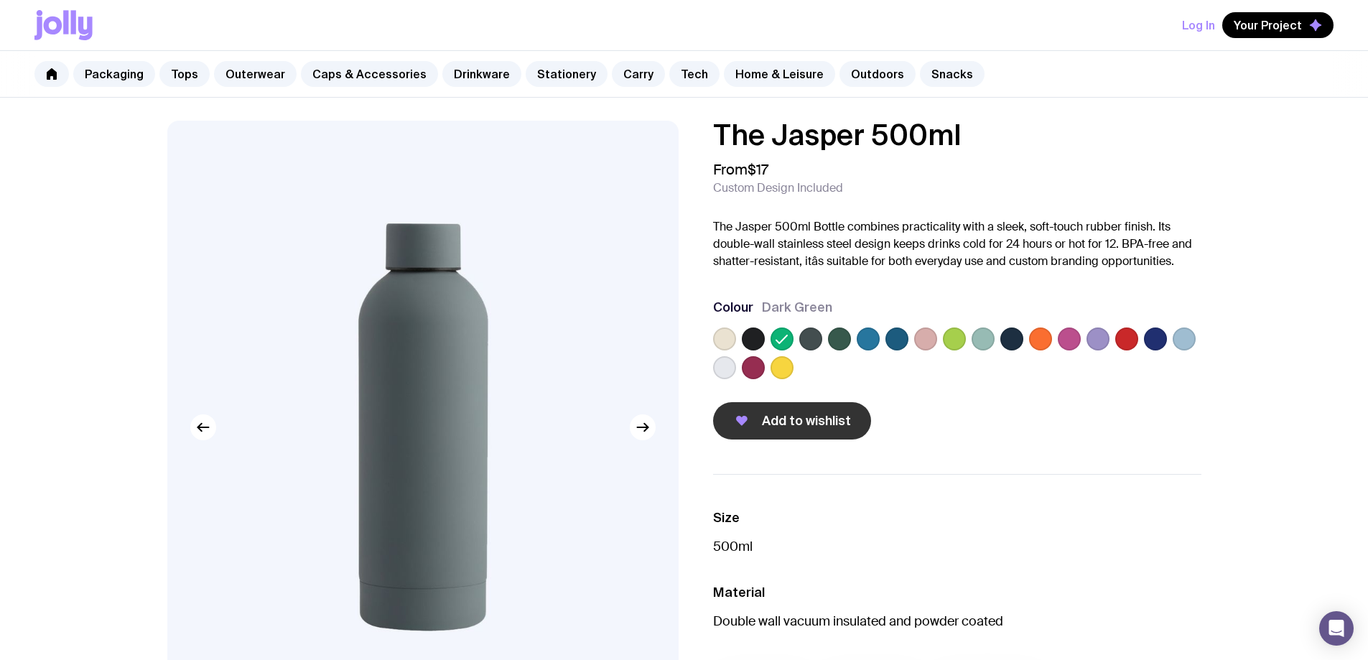
drag, startPoint x: 610, startPoint y: 384, endPoint x: 762, endPoint y: 409, distance: 153.5
click at [747, 406] on div "The Jasper 500ml From $17 Custom Design Included The Jasper 500ml Bottle combin…" at bounding box center [684, 481] width 1103 height 721
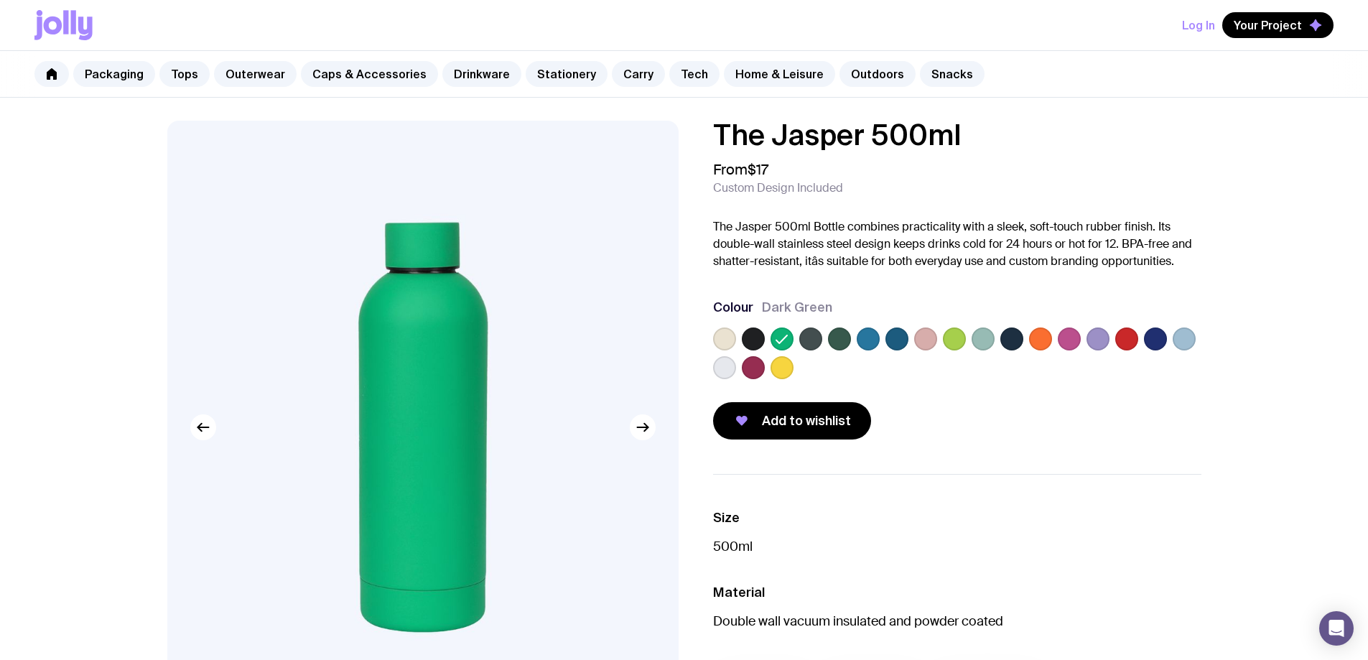
click at [421, 416] on img at bounding box center [422, 427] width 511 height 613
